Goal: Task Accomplishment & Management: Manage account settings

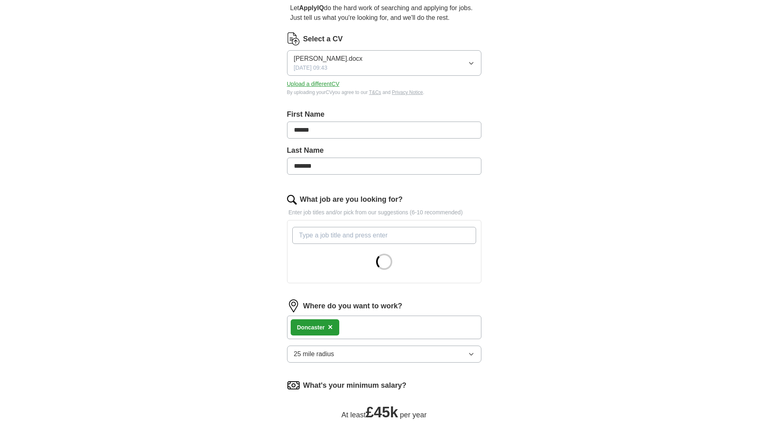
scroll to position [121, 0]
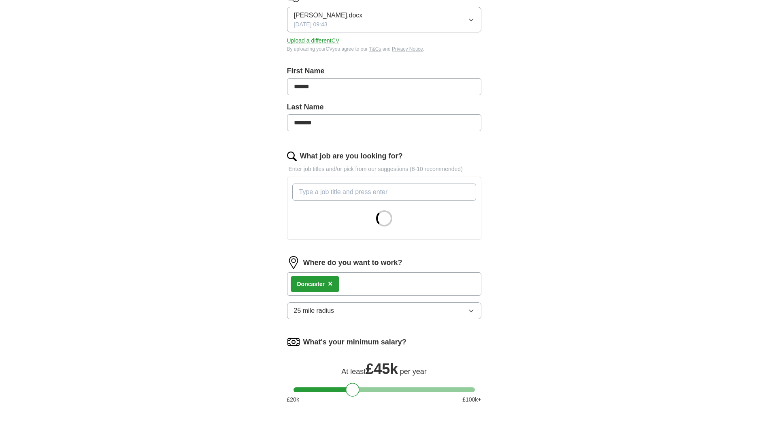
click at [476, 311] on button "25 mile radius" at bounding box center [384, 310] width 194 height 17
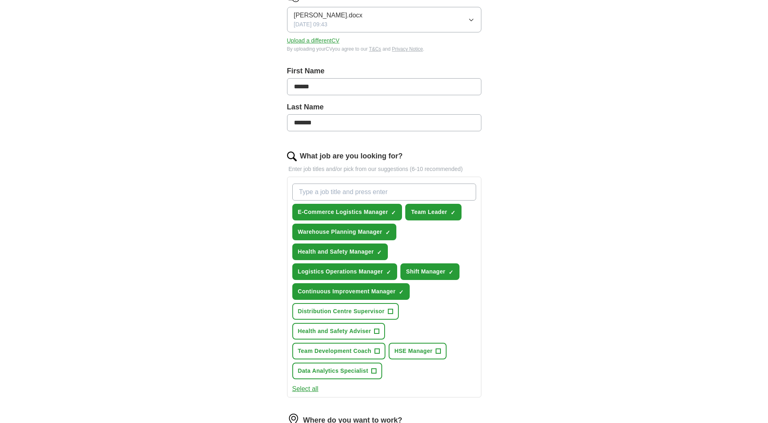
click at [586, 267] on div "ApplyIQ Let ApplyIQ do the hard work of searching and applying for jobs. Just t…" at bounding box center [384, 269] width 518 height 732
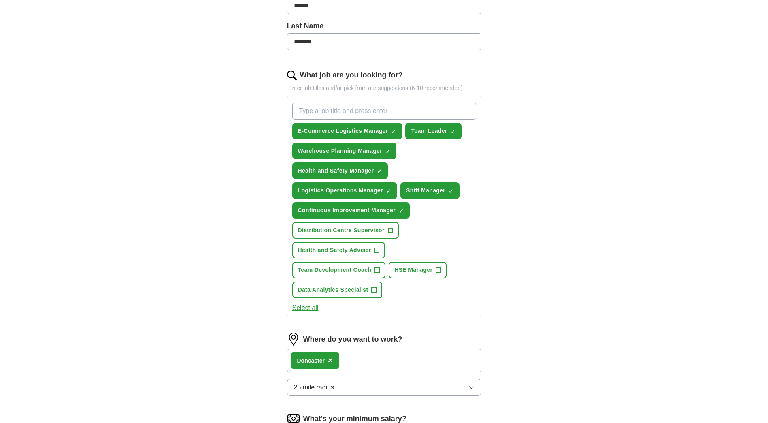
scroll to position [243, 0]
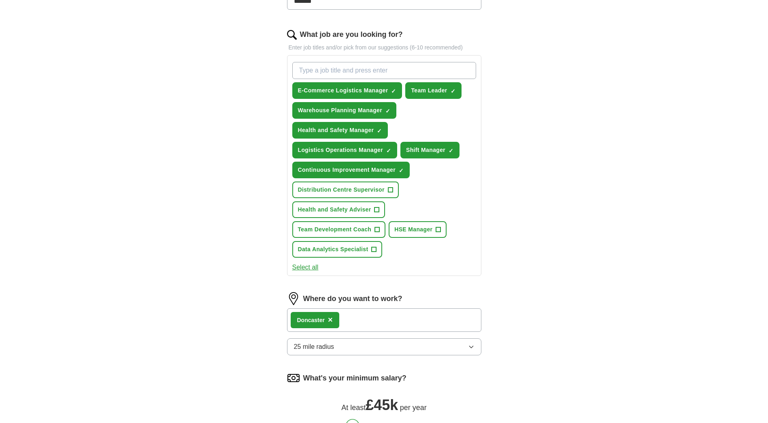
click at [473, 346] on icon "button" at bounding box center [471, 346] width 6 height 6
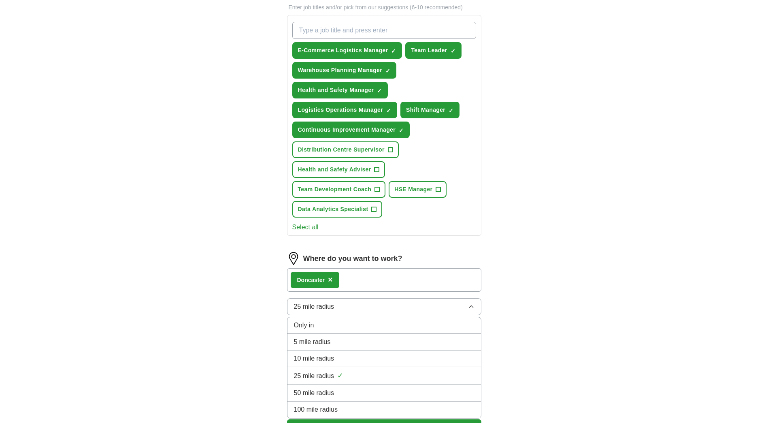
scroll to position [283, 0]
click at [428, 394] on div "50 mile radius" at bounding box center [384, 392] width 180 height 10
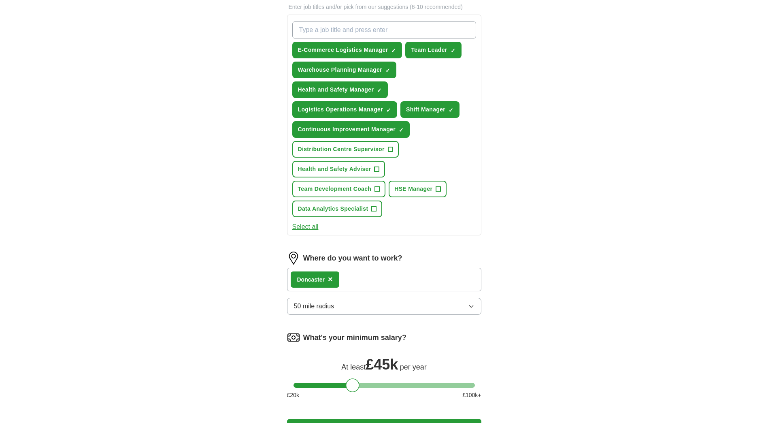
click at [568, 316] on div "ApplyIQ Let ApplyIQ do the hard work of searching and applying for jobs. Just t…" at bounding box center [384, 107] width 518 height 732
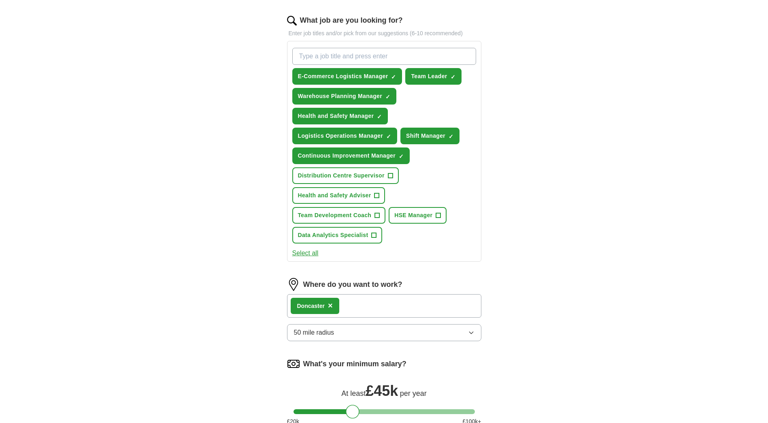
scroll to position [243, 0]
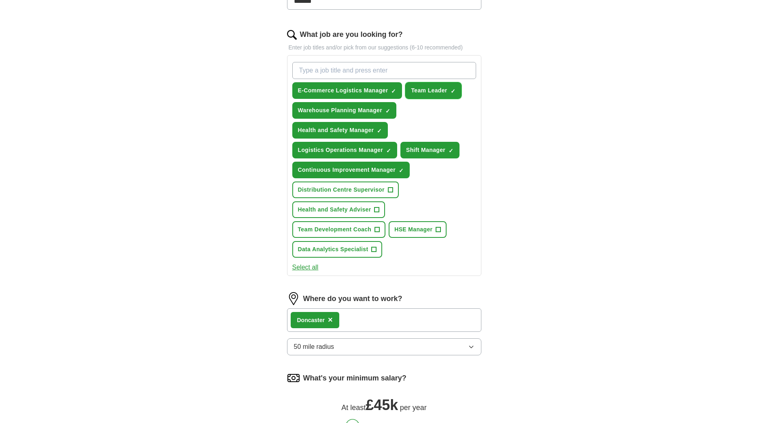
click at [0, 0] on span "×" at bounding box center [0, 0] width 0 height 0
click at [364, 70] on input "What job are you looking for?" at bounding box center [384, 70] width 184 height 17
type input "planning manager"
click at [584, 134] on div "ApplyIQ Let ApplyIQ do the hard work of searching and applying for jobs. Just t…" at bounding box center [384, 148] width 518 height 732
click at [466, 71] on circle at bounding box center [466, 69] width 9 height 9
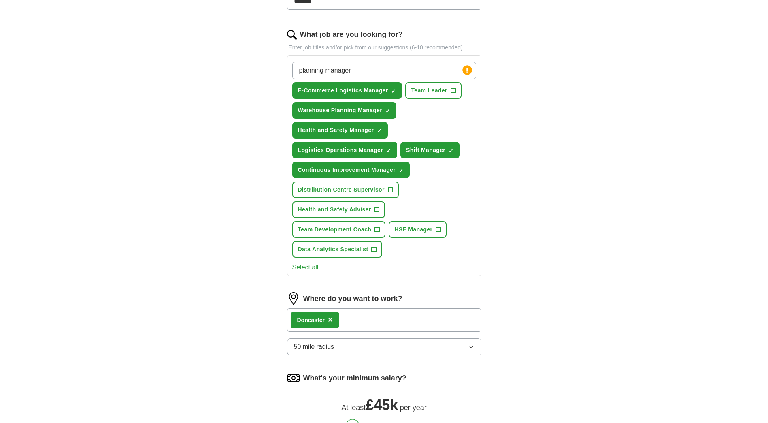
click at [434, 70] on input "planning manager" at bounding box center [384, 70] width 184 height 17
click at [429, 74] on input "planning manager" at bounding box center [384, 70] width 184 height 17
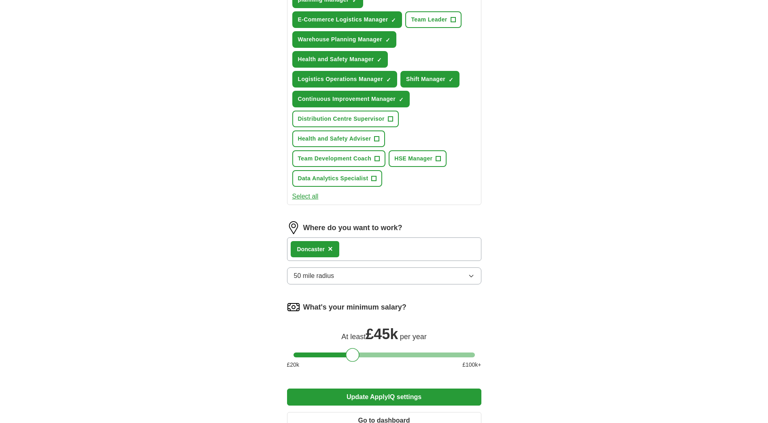
scroll to position [444, 0]
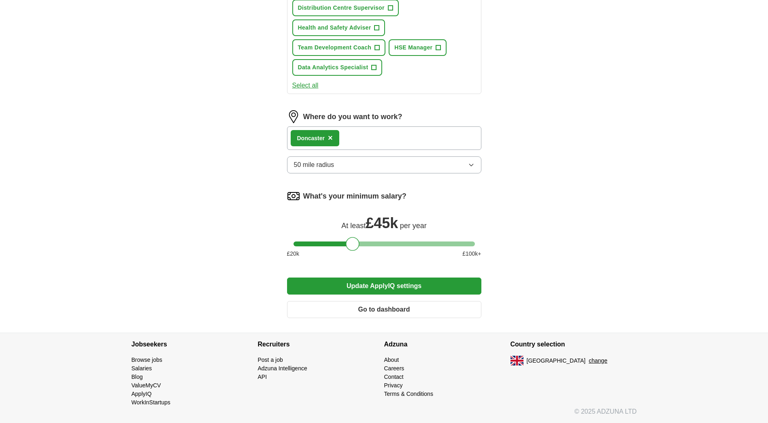
click at [398, 284] on button "Update ApplyIQ settings" at bounding box center [384, 285] width 194 height 17
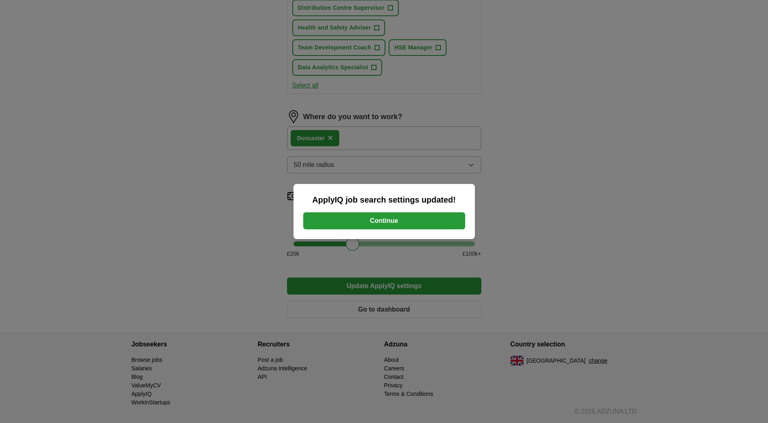
click at [423, 221] on button "Continue" at bounding box center [384, 220] width 162 height 17
